Goal: Task Accomplishment & Management: Manage account settings

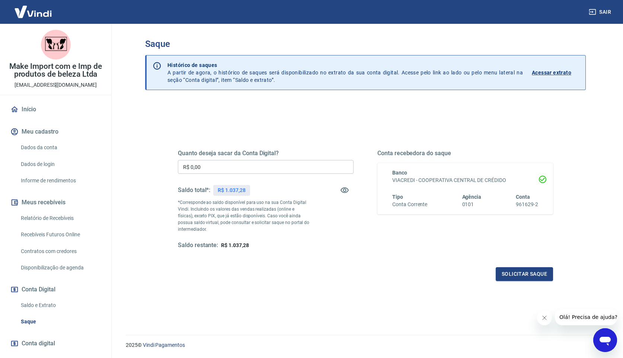
click at [236, 169] on input "R$ 0,00" at bounding box center [266, 167] width 176 height 14
type input "R$ 1.037,00"
click at [526, 275] on button "Solicitar saque" at bounding box center [524, 274] width 57 height 14
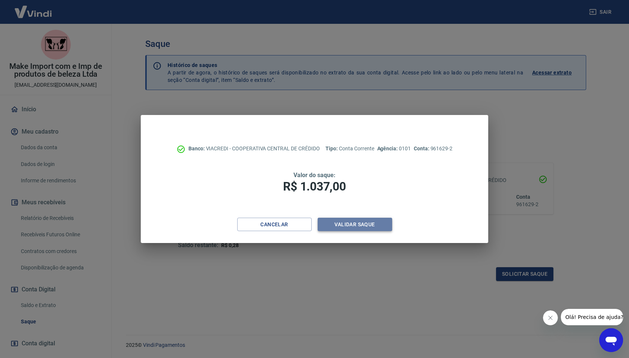
click at [363, 223] on button "Validar saque" at bounding box center [355, 225] width 74 height 14
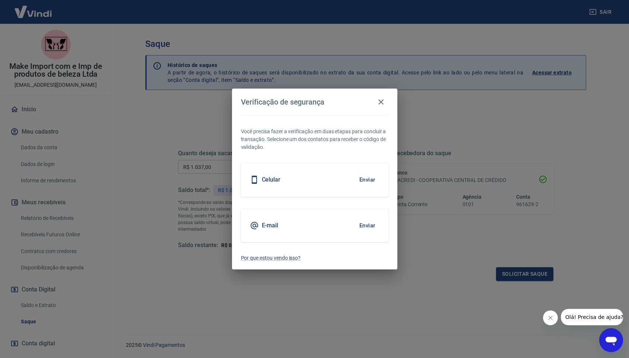
click at [365, 228] on button "Enviar" at bounding box center [367, 226] width 24 height 16
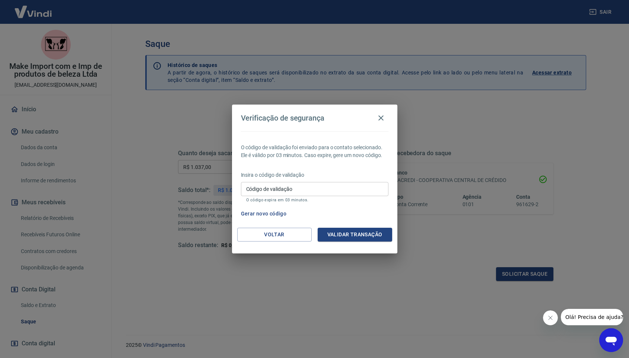
click at [295, 197] on div "Código de validação Código de validação O código expira em 03 minutos." at bounding box center [314, 192] width 147 height 20
click at [299, 192] on input "Código de validação" at bounding box center [314, 189] width 147 height 14
type input "563784"
click at [368, 235] on button "Validar transação" at bounding box center [355, 235] width 74 height 14
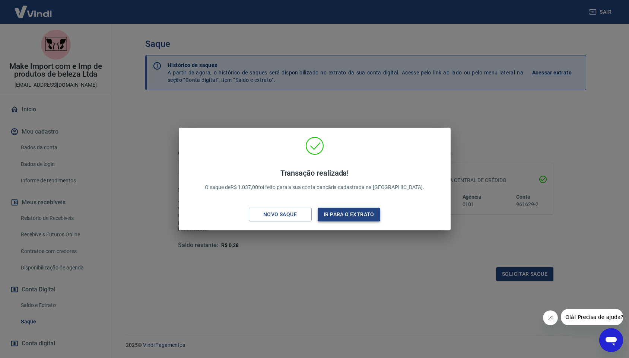
click at [357, 215] on button "Ir para o extrato" at bounding box center [349, 215] width 63 height 14
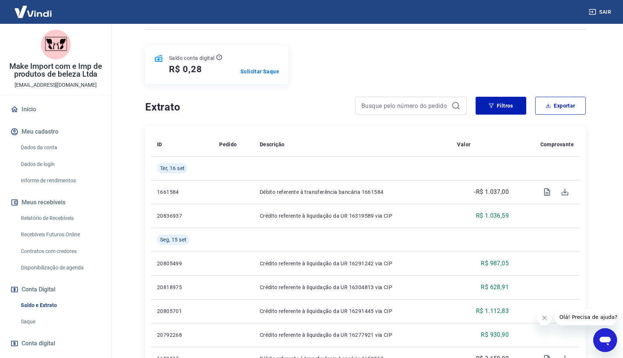
scroll to position [81, 0]
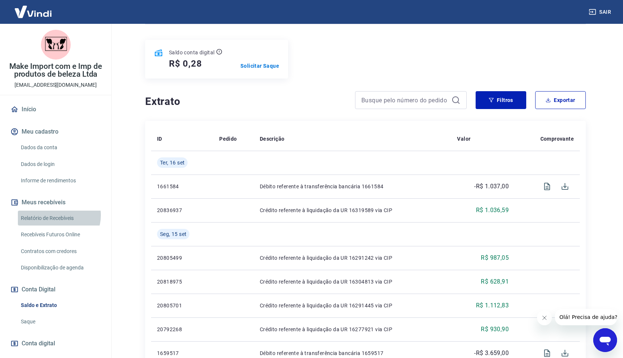
click at [58, 215] on link "Relatório de Recebíveis" at bounding box center [60, 218] width 85 height 15
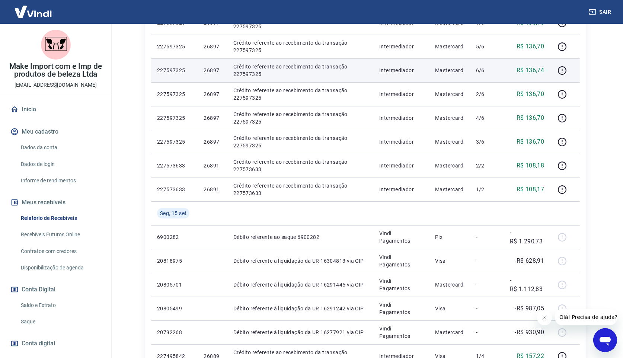
scroll to position [250, 0]
